Goal: Transaction & Acquisition: Purchase product/service

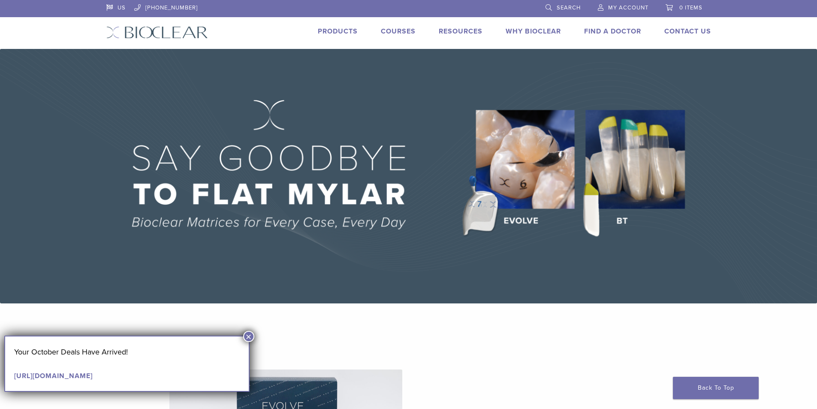
click at [352, 30] on link "Products" at bounding box center [338, 31] width 40 height 9
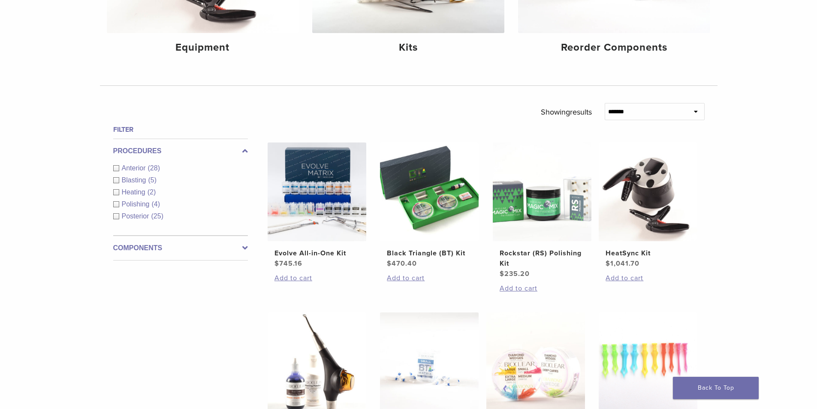
scroll to position [145, 0]
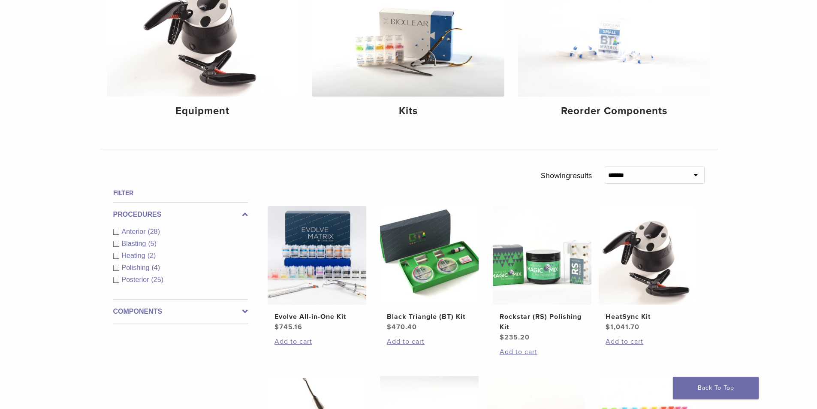
click at [147, 230] on span "Anterior" at bounding box center [135, 231] width 26 height 7
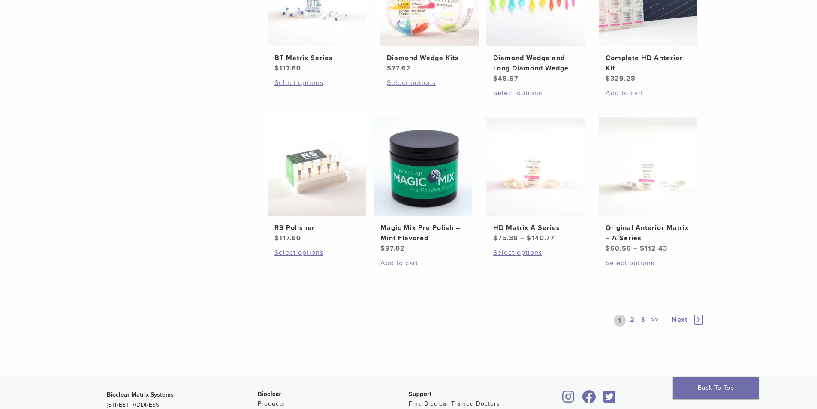
scroll to position [573, 0]
click at [673, 190] on img at bounding box center [648, 166] width 99 height 99
